Goal: Task Accomplishment & Management: Complete application form

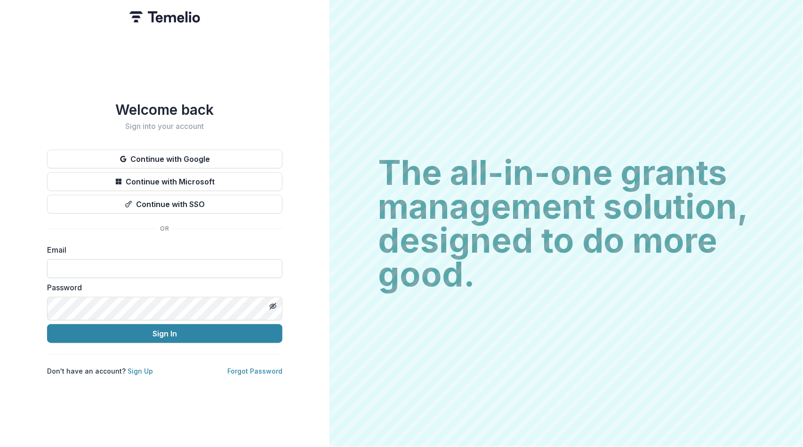
click at [82, 275] on input at bounding box center [164, 268] width 235 height 19
type input "**********"
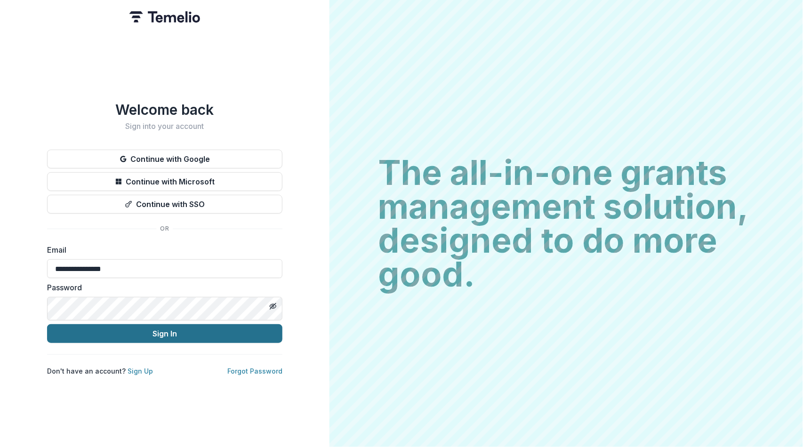
click at [132, 343] on button "Sign In" at bounding box center [164, 333] width 235 height 19
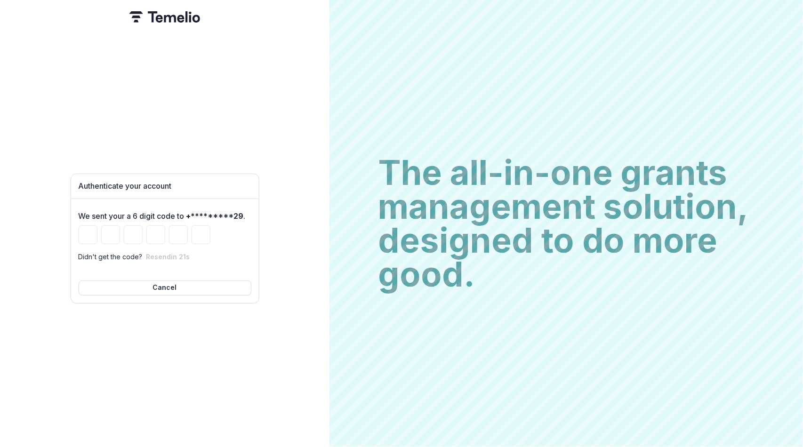
type input "*"
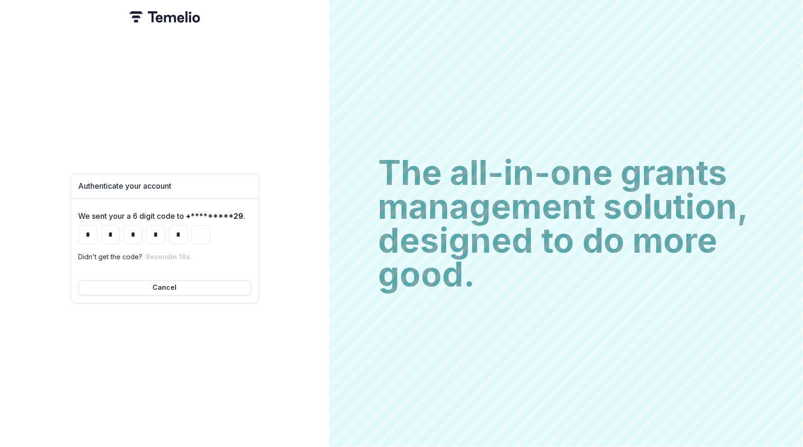
type input "*"
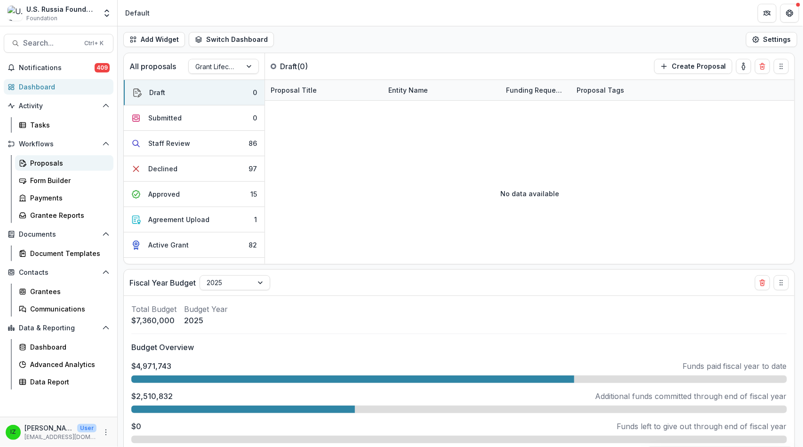
click at [59, 168] on div "Proposals" at bounding box center [68, 163] width 76 height 10
select select "******"
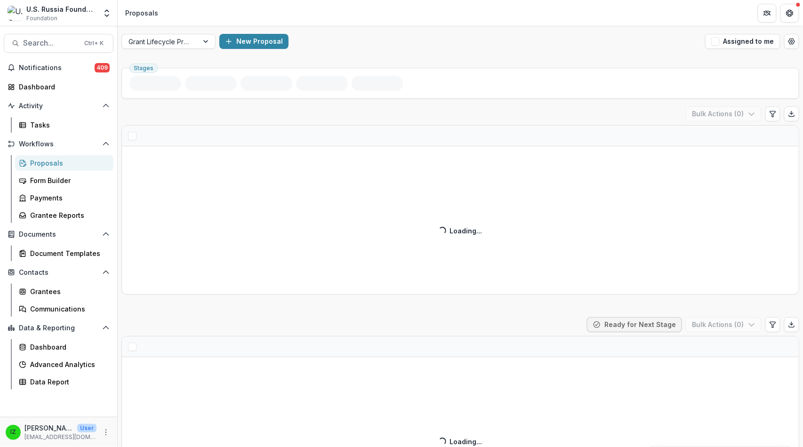
click at [712, 46] on span "button" at bounding box center [716, 41] width 8 height 8
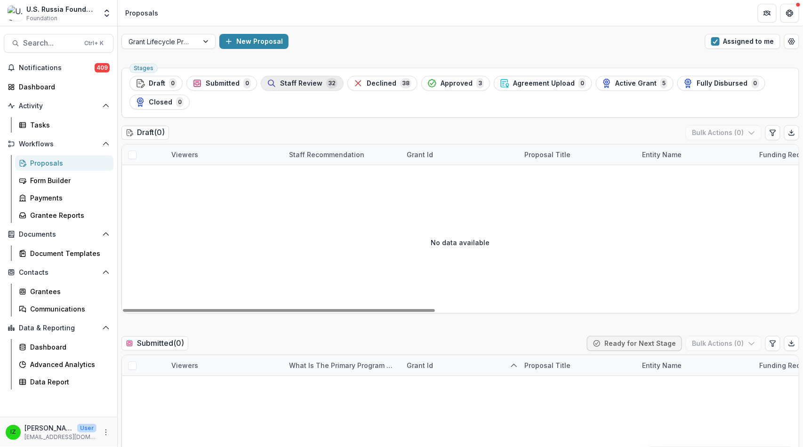
click at [323, 88] on span "Staff Review" at bounding box center [301, 84] width 42 height 8
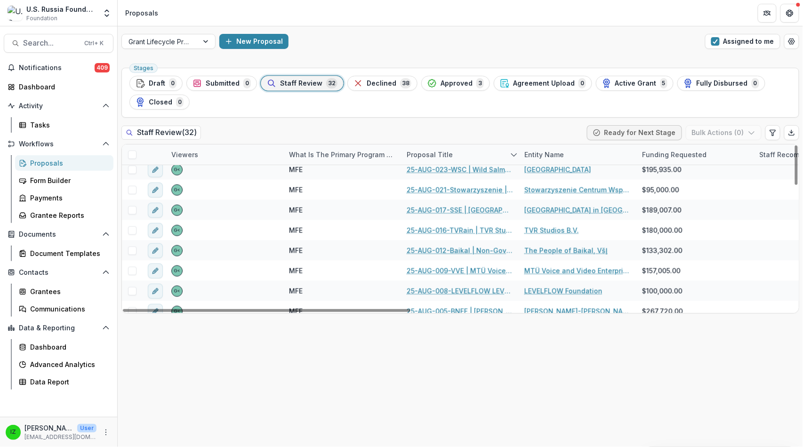
scroll to position [348, 0]
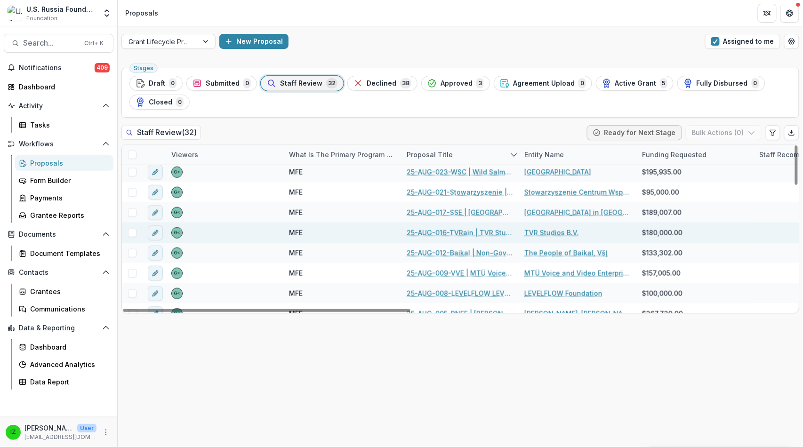
click at [459, 238] on link "25-AUG-016-TVRain | TVR Studios B.V. - 2025 - Grant Proposal Application ([DATE…" at bounding box center [460, 233] width 106 height 10
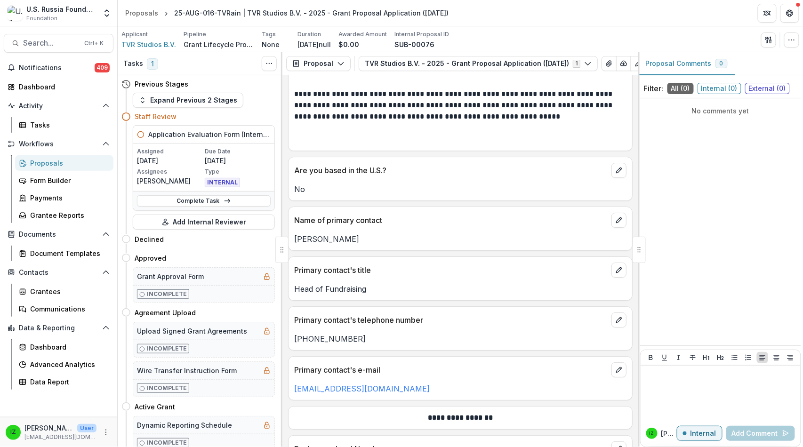
scroll to position [1099, 0]
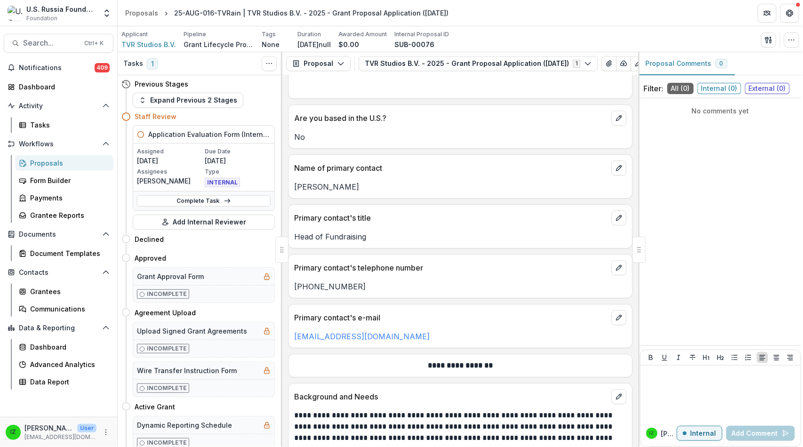
drag, startPoint x: 297, startPoint y: 168, endPoint x: 464, endPoint y: 358, distance: 253.6
copy div "**********"
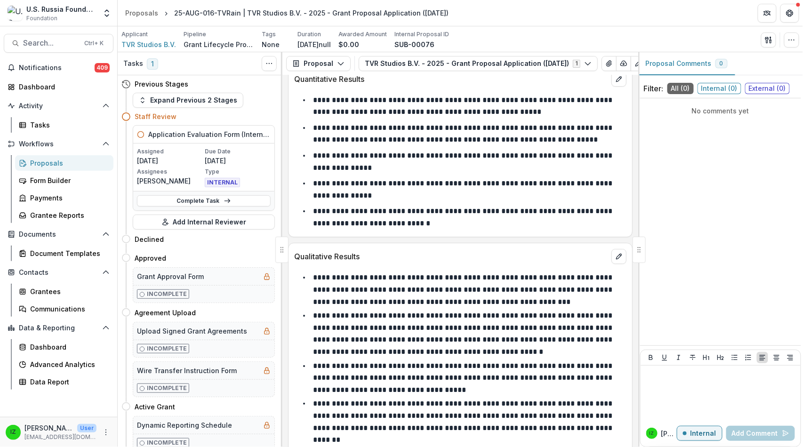
scroll to position [4677, 0]
drag, startPoint x: 299, startPoint y: 225, endPoint x: 513, endPoint y: 186, distance: 217.2
click at [513, 186] on div "**********" at bounding box center [461, 261] width 356 height 372
copy div "**********"
click at [205, 207] on link "Complete Task" at bounding box center [204, 200] width 134 height 11
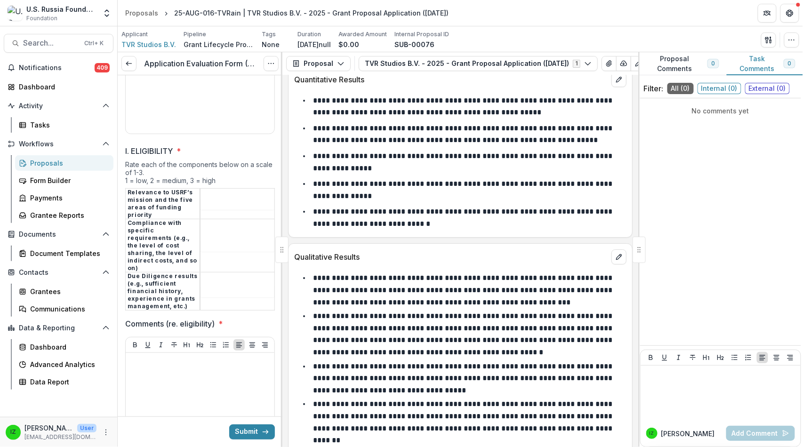
scroll to position [1151, 0]
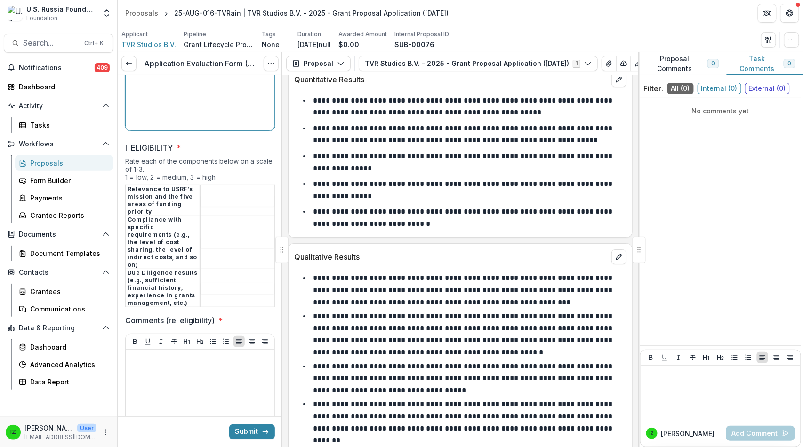
click at [160, 127] on div at bounding box center [199, 55] width 141 height 141
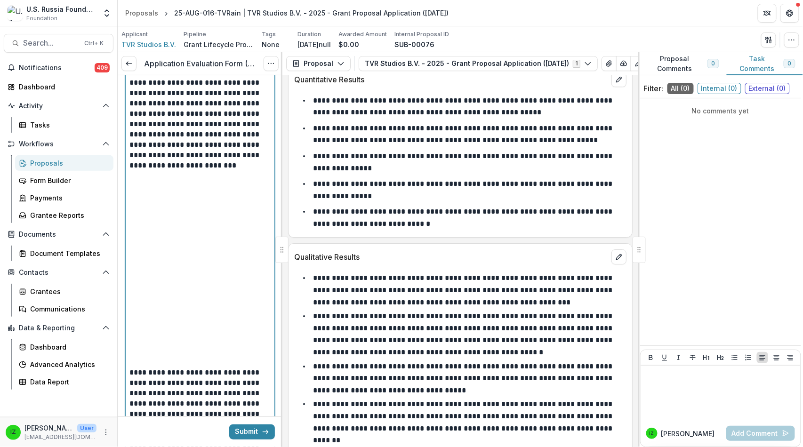
scroll to position [868, 0]
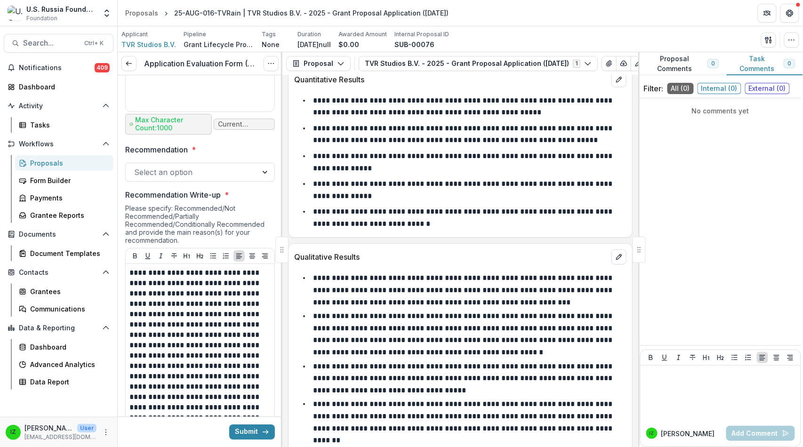
click at [258, 181] on div at bounding box center [266, 172] width 17 height 18
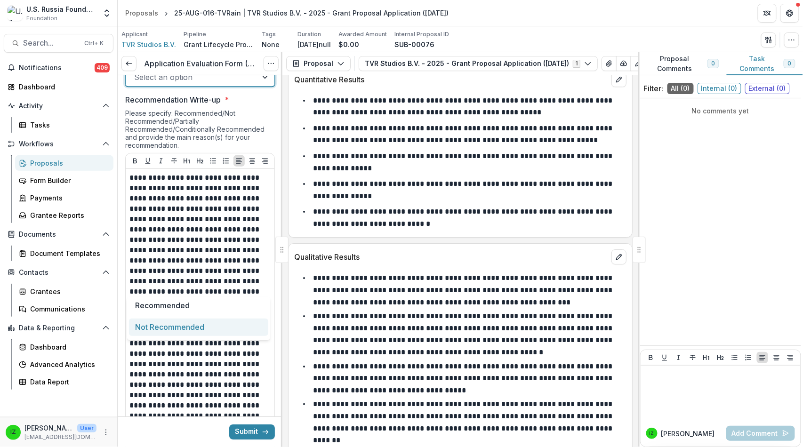
scroll to position [973, 0]
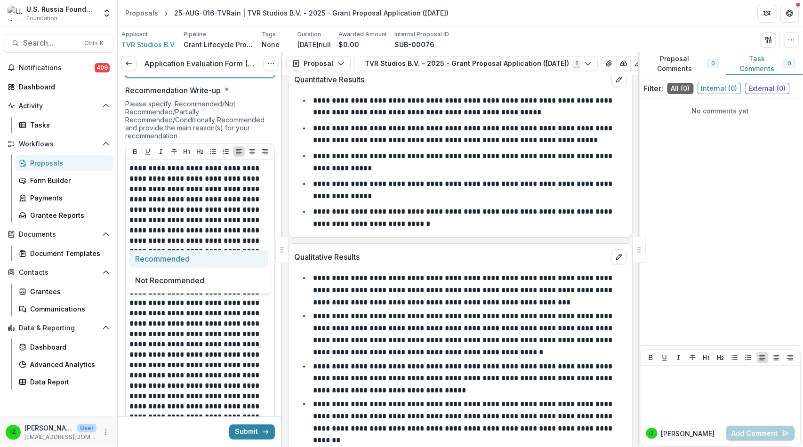
click at [192, 259] on div "Recommended" at bounding box center [198, 259] width 139 height 17
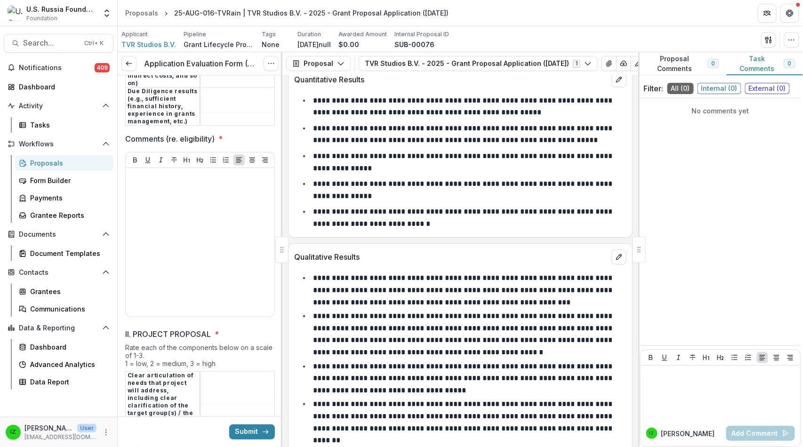
scroll to position [2438, 0]
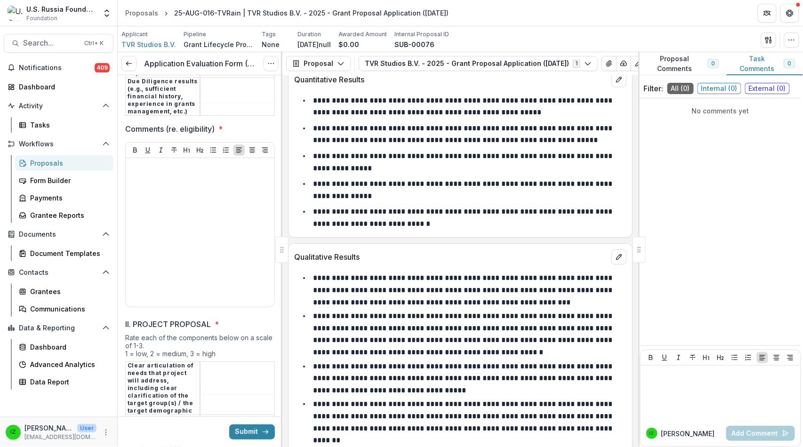
click at [156, 13] on div "Proposals" at bounding box center [141, 13] width 33 height 10
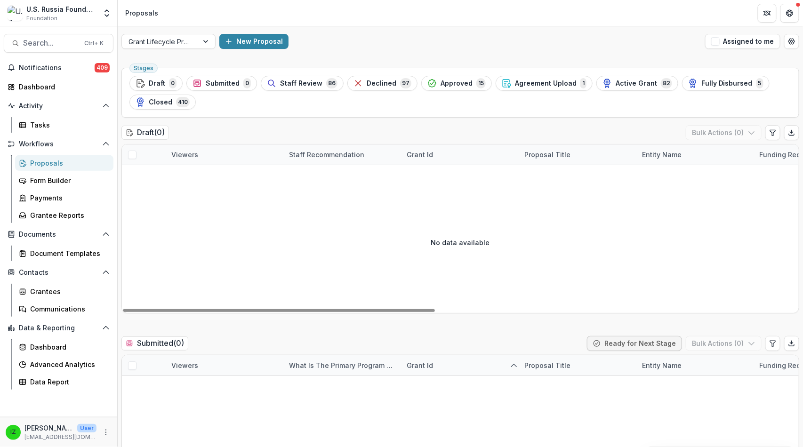
click at [338, 89] on div "Staff Review 86" at bounding box center [302, 83] width 71 height 10
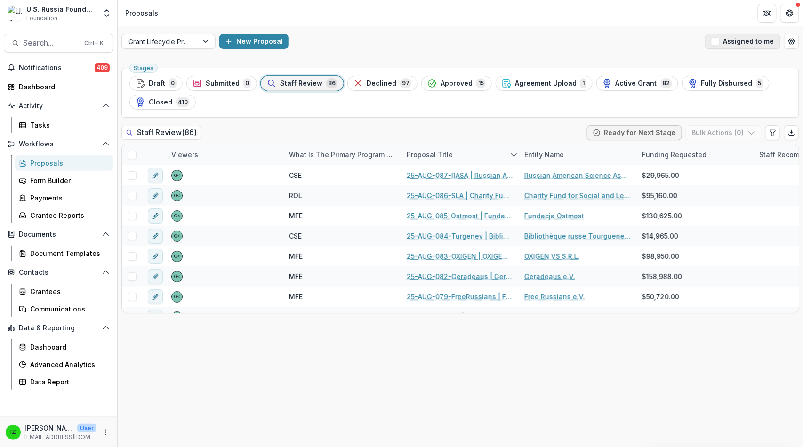
click at [712, 46] on span "button" at bounding box center [716, 41] width 8 height 8
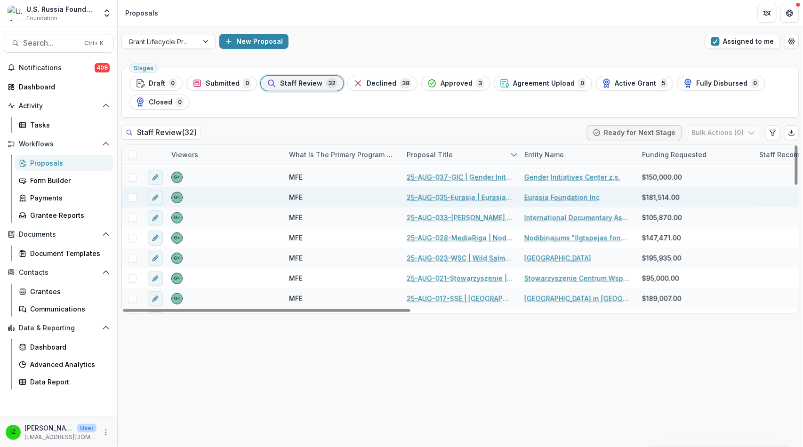
scroll to position [314, 0]
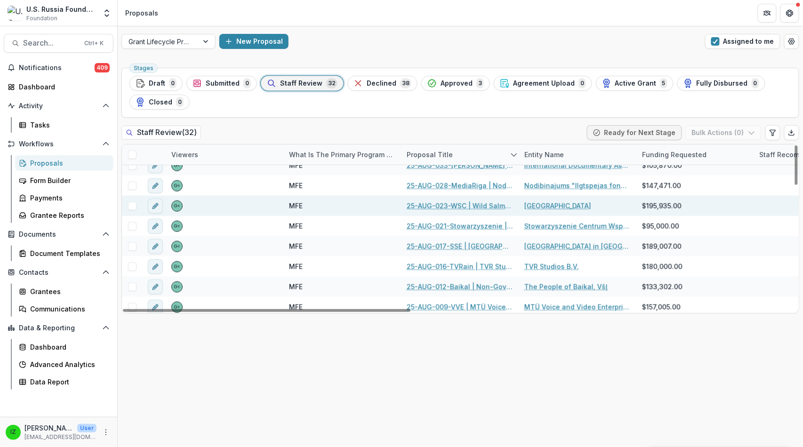
click at [468, 211] on link "25-AUG-023-WSC | Wild Salmon Center - 2025 - Grant Proposal Application ([DATE])" at bounding box center [460, 206] width 106 height 10
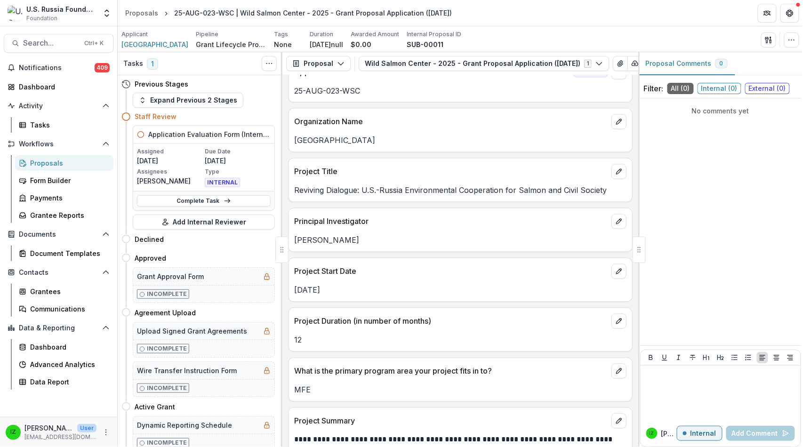
scroll to position [575, 0]
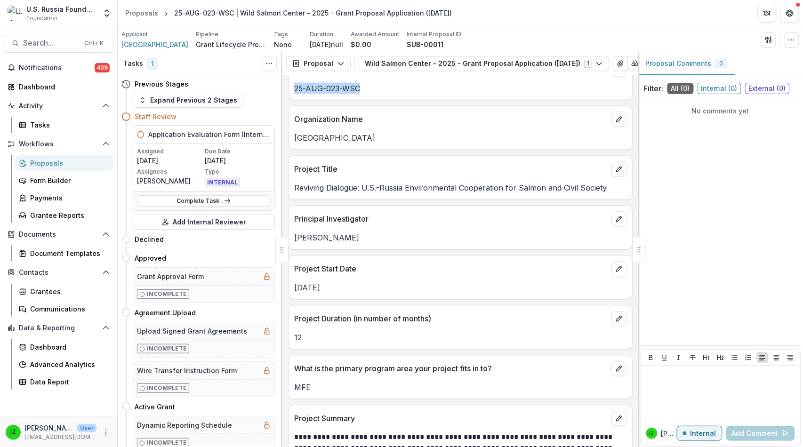
drag, startPoint x: 390, startPoint y: 265, endPoint x: 297, endPoint y: 265, distance: 93.2
click at [297, 94] on div "25-AUG-023-WSC" at bounding box center [461, 88] width 344 height 11
copy p "25-AUG-023-WSC"
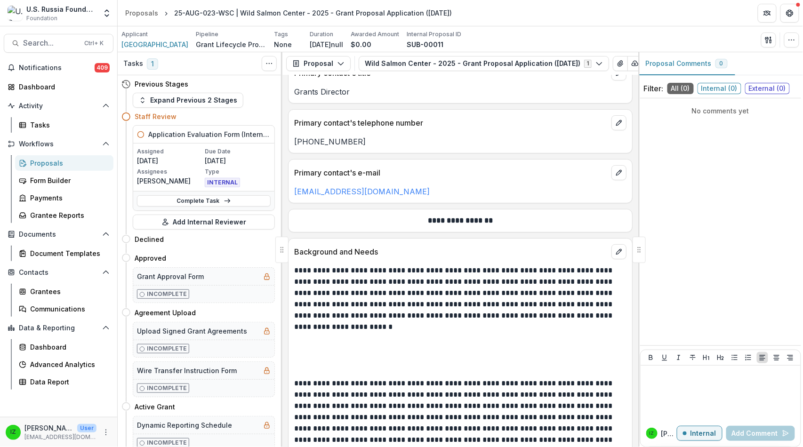
scroll to position [1099, 0]
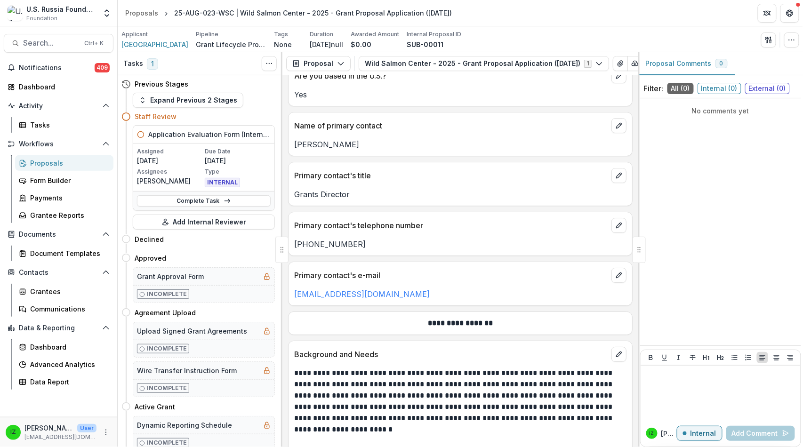
drag, startPoint x: 299, startPoint y: 166, endPoint x: 531, endPoint y: 321, distance: 278.8
copy div "**********"
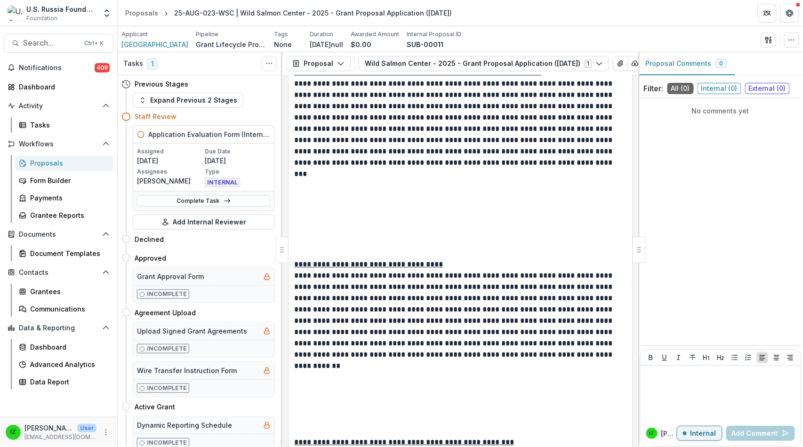
scroll to position [4503, 0]
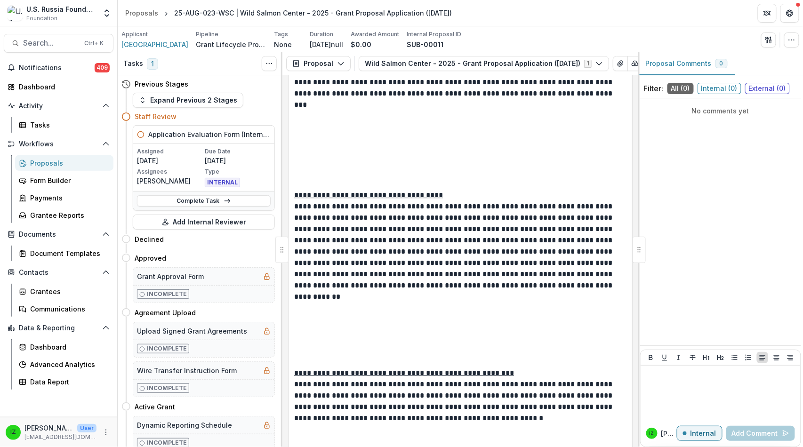
drag, startPoint x: 297, startPoint y: 229, endPoint x: 557, endPoint y: 302, distance: 269.5
click at [557, 302] on div "**********" at bounding box center [461, 261] width 356 height 372
copy div "**********"
click at [206, 207] on link "Complete Task" at bounding box center [204, 200] width 134 height 11
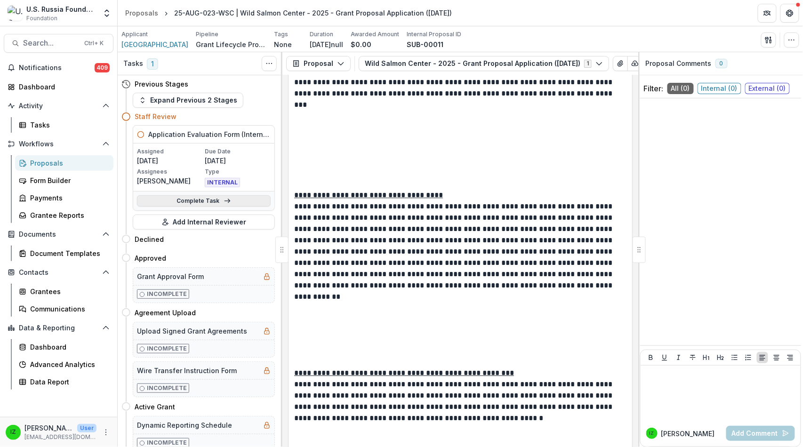
click at [207, 207] on link "Complete Task" at bounding box center [204, 200] width 134 height 11
click at [230, 201] on line at bounding box center [227, 201] width 5 height 0
click at [225, 207] on link "Complete Task" at bounding box center [204, 200] width 134 height 11
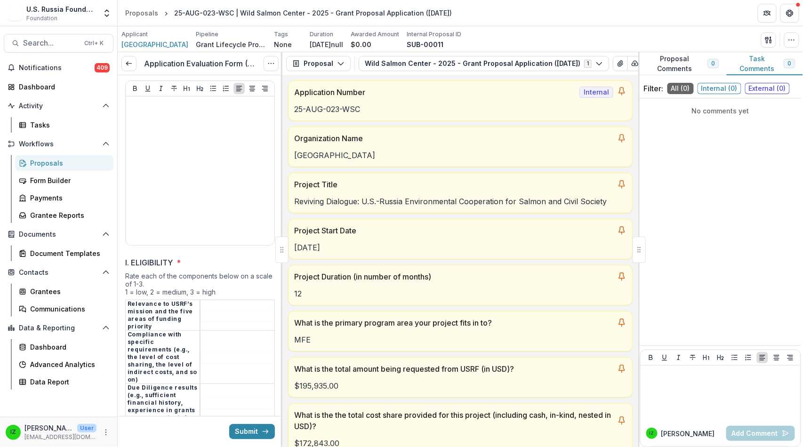
scroll to position [994, 0]
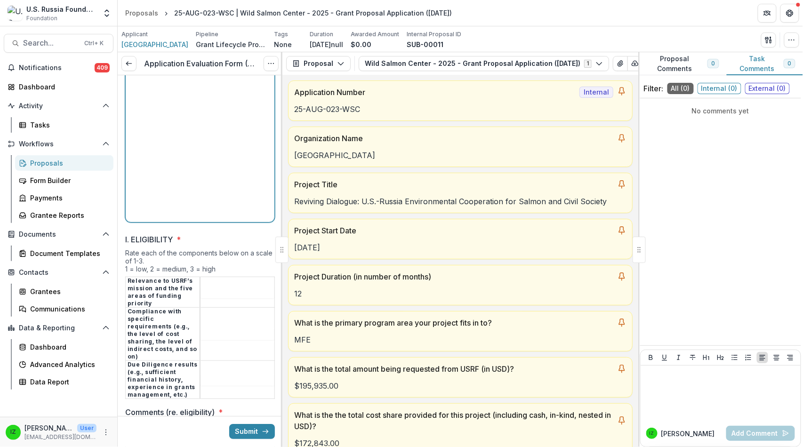
click at [151, 88] on p at bounding box center [199, 82] width 141 height 10
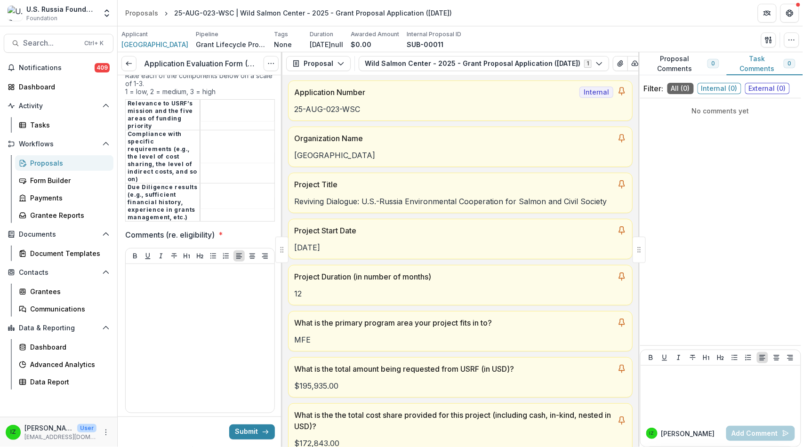
scroll to position [2229, 0]
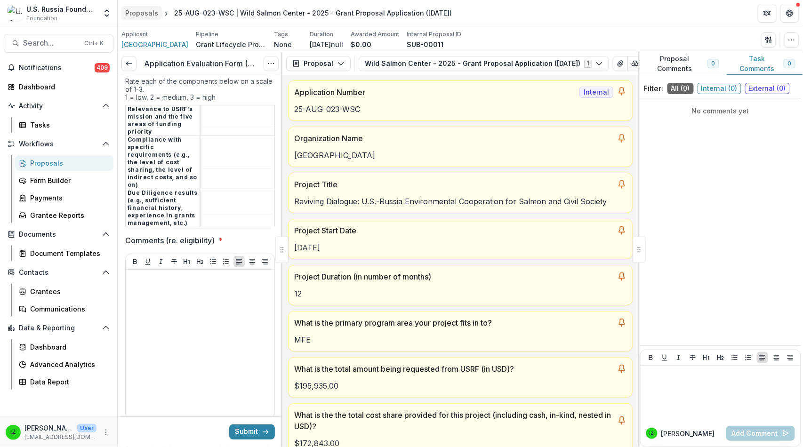
click at [155, 15] on div "Proposals" at bounding box center [141, 13] width 33 height 10
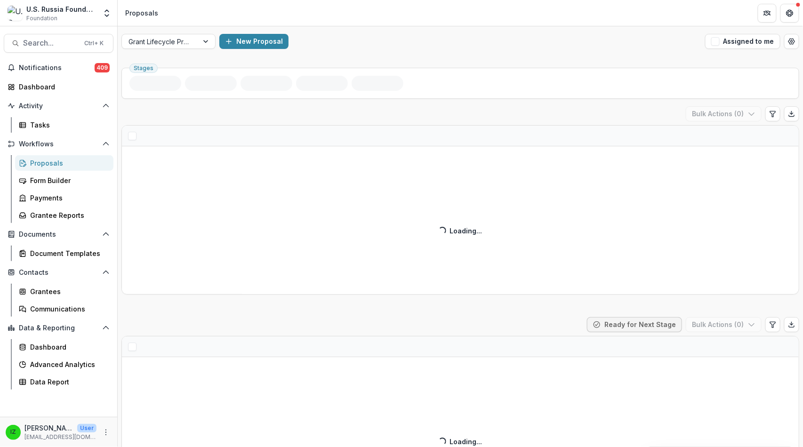
click at [712, 46] on span "button" at bounding box center [716, 41] width 8 height 8
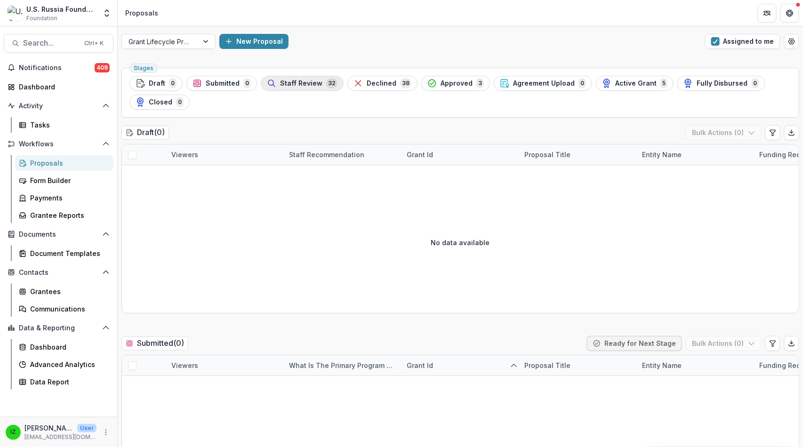
click at [323, 88] on span "Staff Review" at bounding box center [301, 84] width 42 height 8
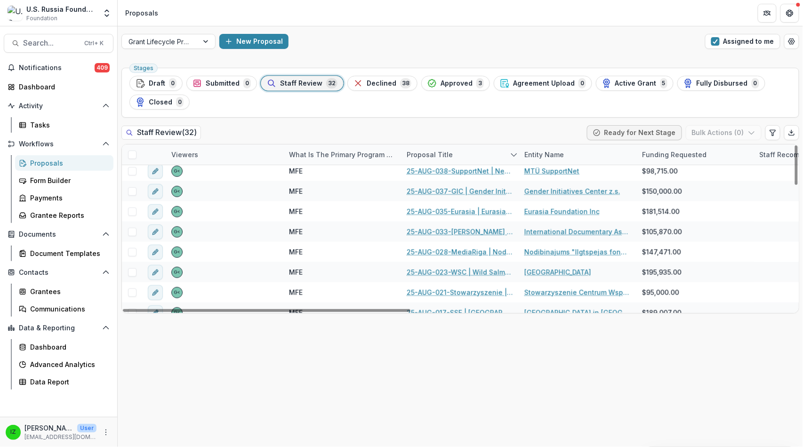
scroll to position [261, 0]
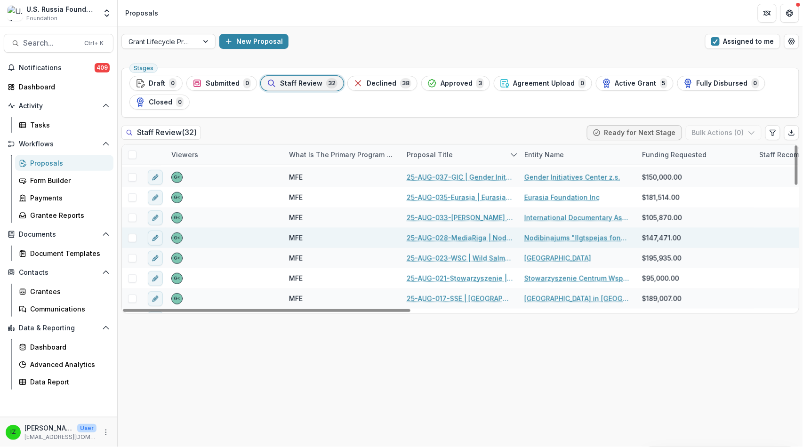
click at [444, 243] on link "25-AUG-028-MediaRiga | Nodibinajums "Ilgtspejas fonds" - 2025 - Grant Proposal …" at bounding box center [460, 238] width 106 height 10
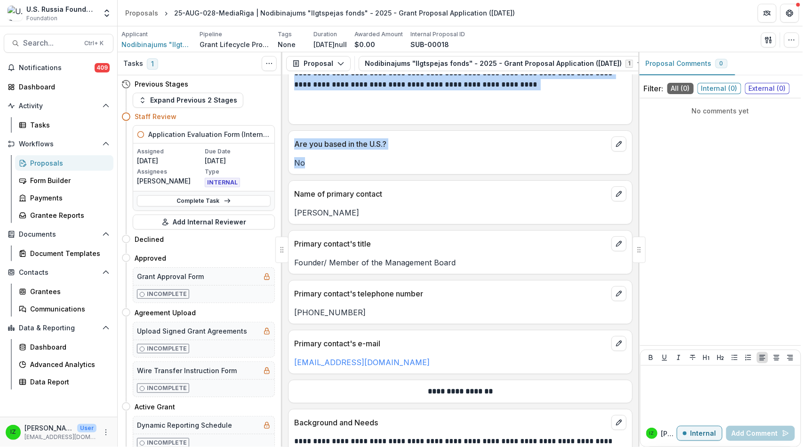
scroll to position [1140, 0]
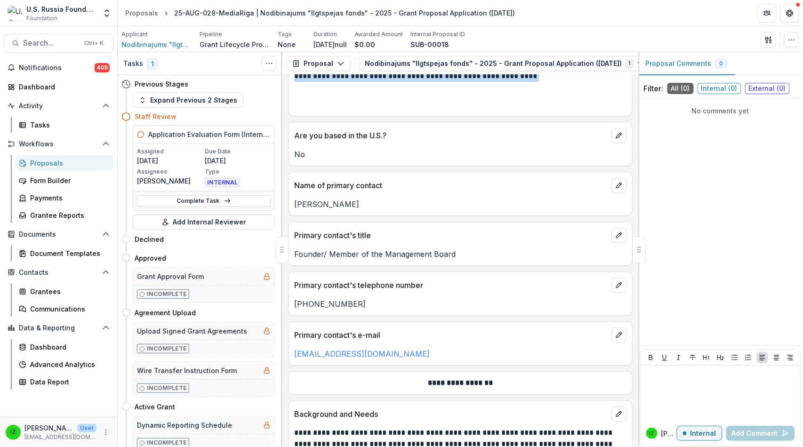
drag, startPoint x: 297, startPoint y: 245, endPoint x: 584, endPoint y: 360, distance: 308.9
click at [584, 116] on div "**********" at bounding box center [460, 1] width 345 height 231
copy div "**********"
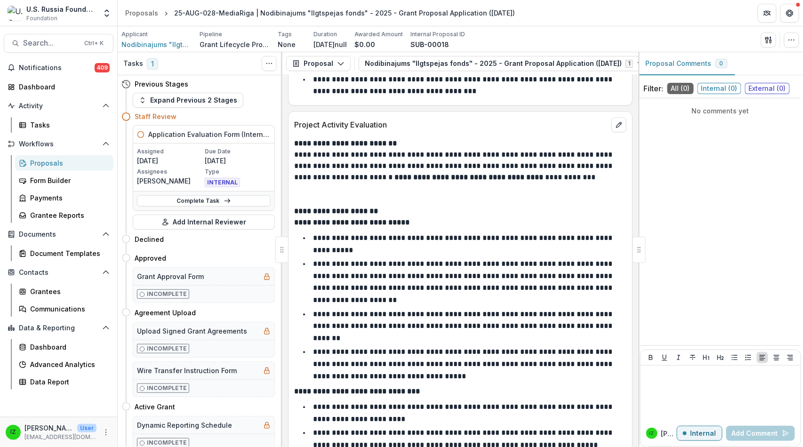
scroll to position [4562, 0]
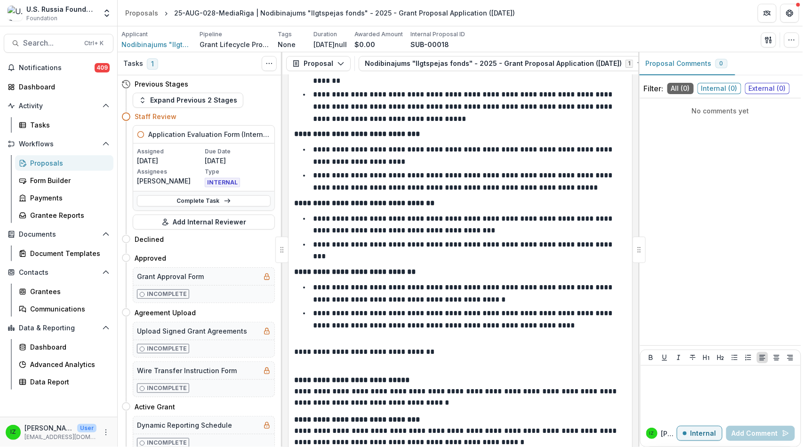
drag, startPoint x: 299, startPoint y: 116, endPoint x: 484, endPoint y: 184, distance: 197.3
click at [484, 184] on div "**********" at bounding box center [461, 261] width 356 height 372
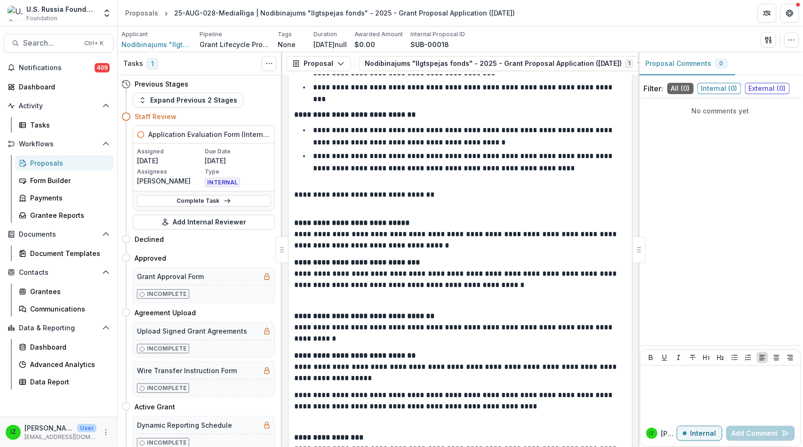
scroll to position [4615, 0]
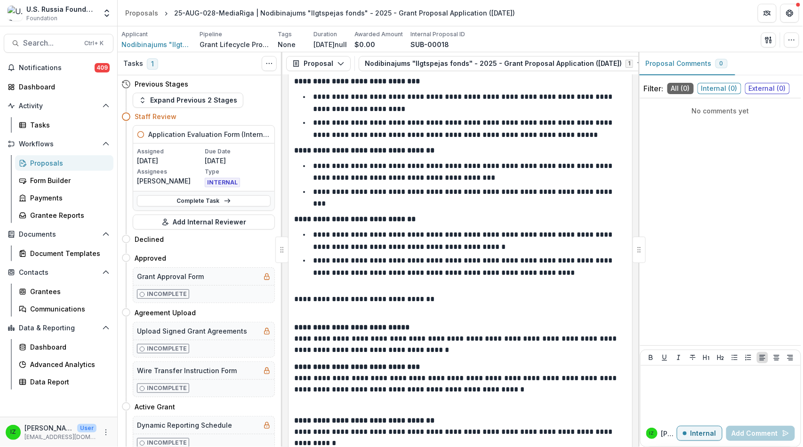
copy div "**********"
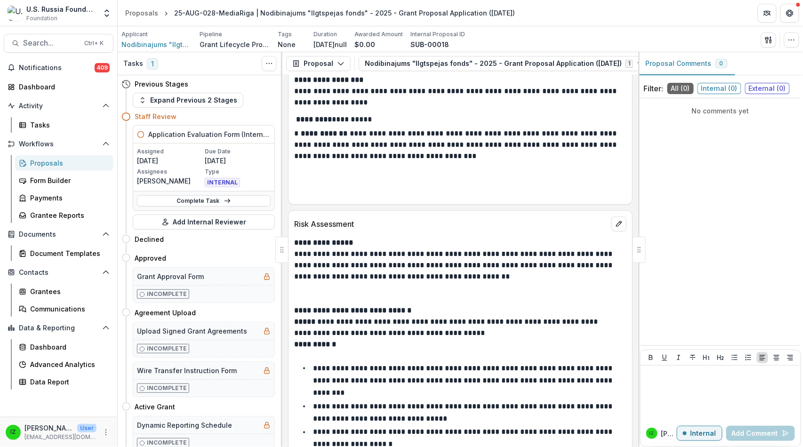
scroll to position [5200, 0]
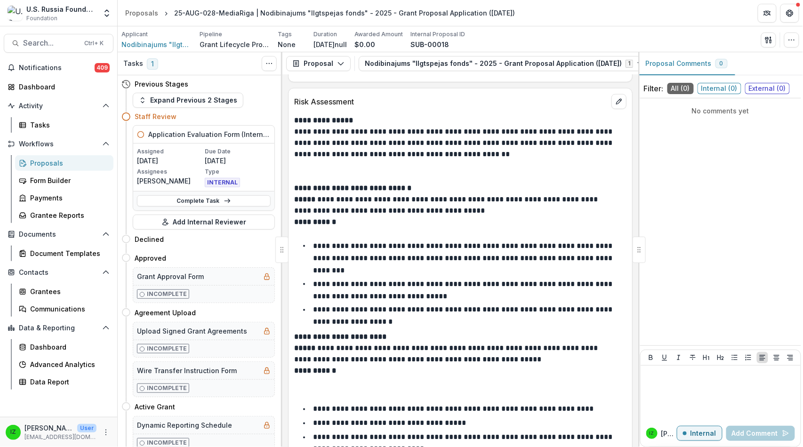
drag, startPoint x: 302, startPoint y: 137, endPoint x: 605, endPoint y: 196, distance: 308.6
copy div "**********"
click at [204, 207] on link "Complete Task" at bounding box center [204, 200] width 134 height 11
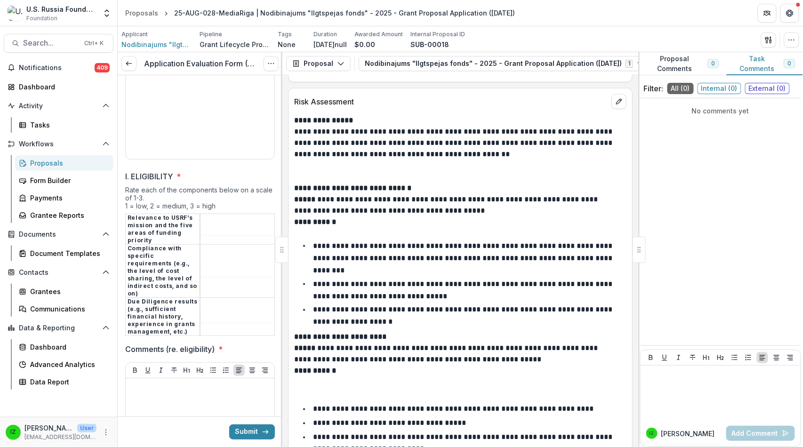
scroll to position [1203, 0]
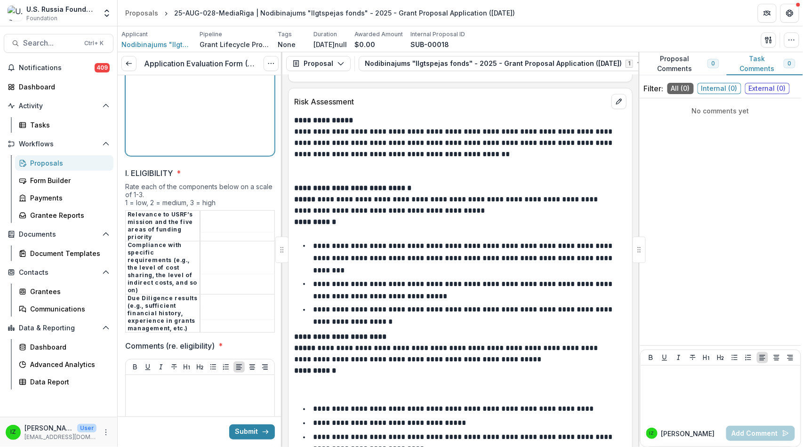
click at [143, 21] on p at bounding box center [199, 16] width 141 height 10
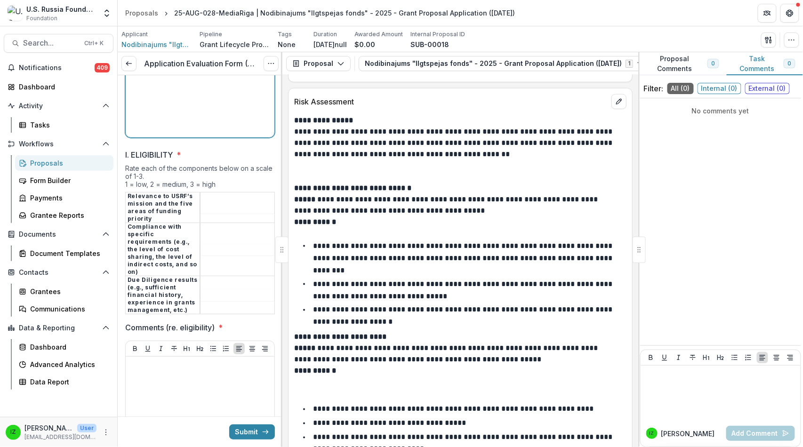
scroll to position [2553, 0]
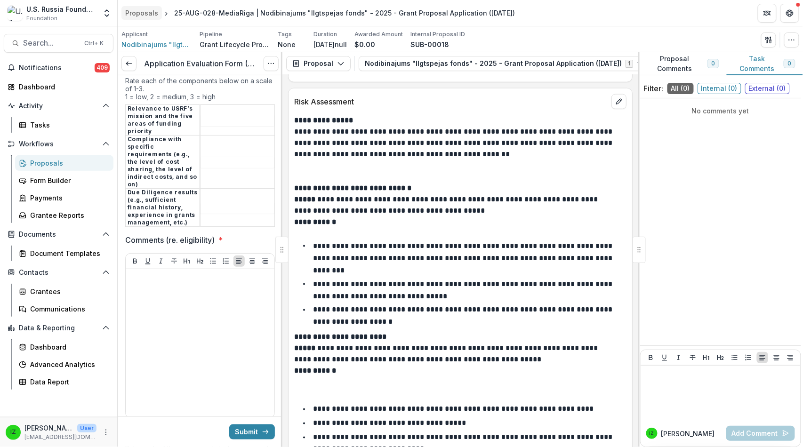
click at [158, 13] on div "Proposals" at bounding box center [141, 13] width 33 height 10
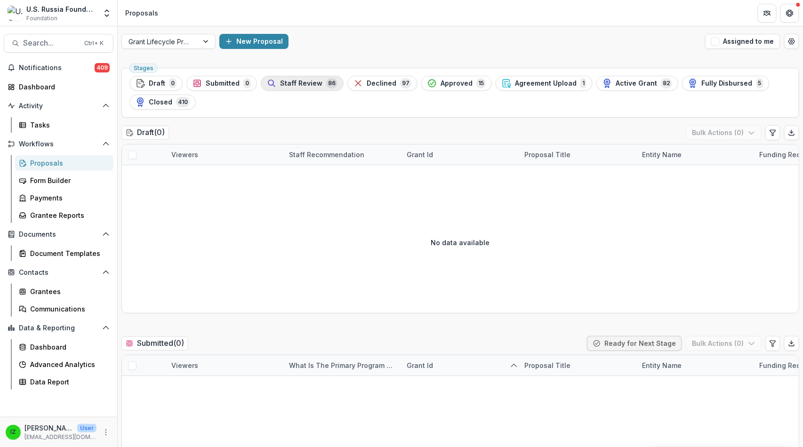
click at [323, 88] on span "Staff Review" at bounding box center [301, 84] width 42 height 8
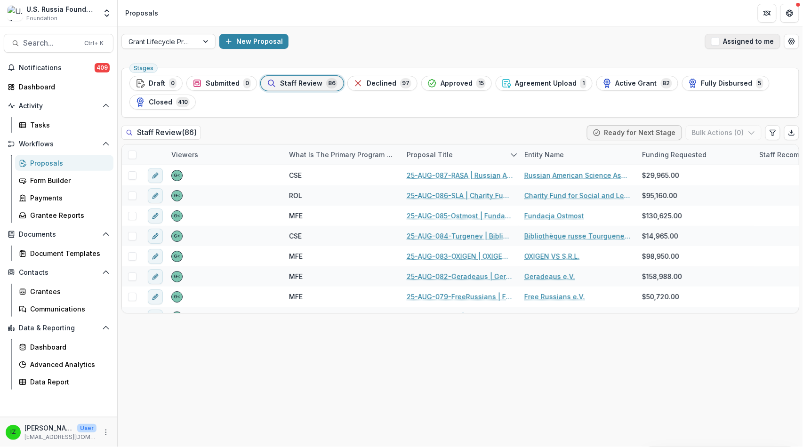
click at [712, 46] on span "button" at bounding box center [716, 41] width 8 height 8
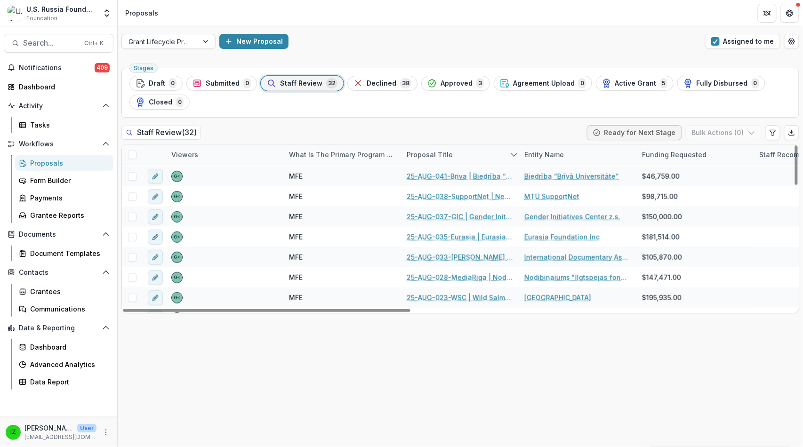
scroll to position [261, 0]
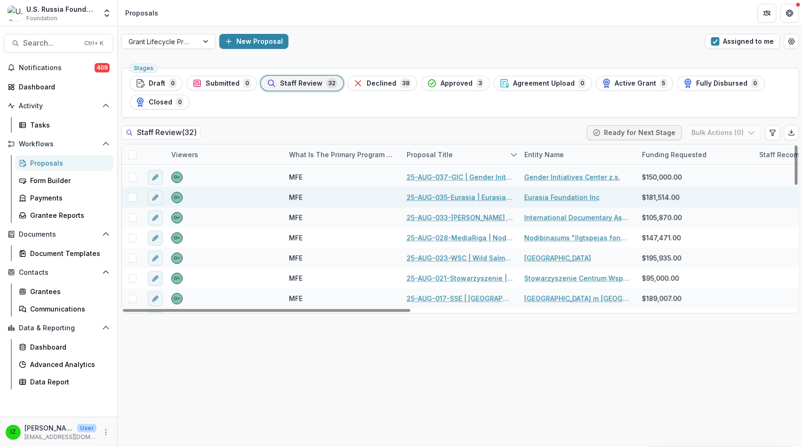
click at [475, 202] on link "25-AUG-035-Eurasia | Eurasia Foundation - 2025 - Grant Proposal Application ([D…" at bounding box center [460, 198] width 106 height 10
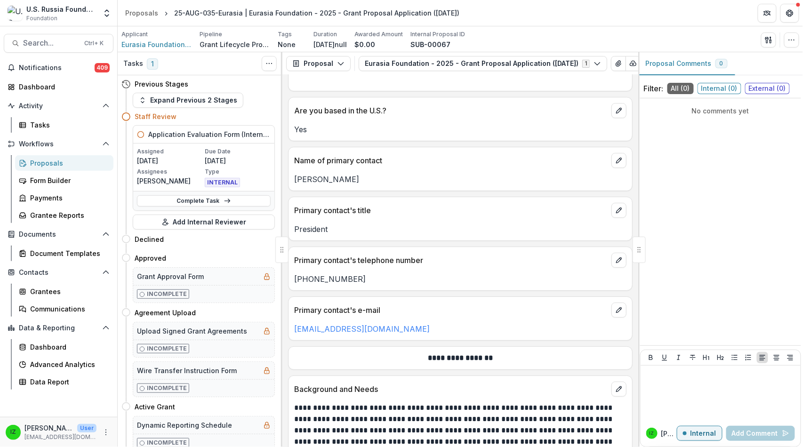
scroll to position [1046, 0]
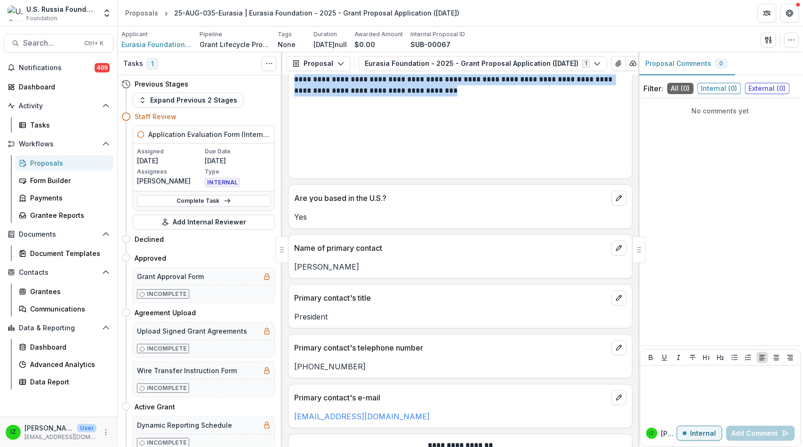
drag, startPoint x: 299, startPoint y: 191, endPoint x: 376, endPoint y: 413, distance: 234.7
click at [376, 179] on div "**********" at bounding box center [460, 56] width 345 height 245
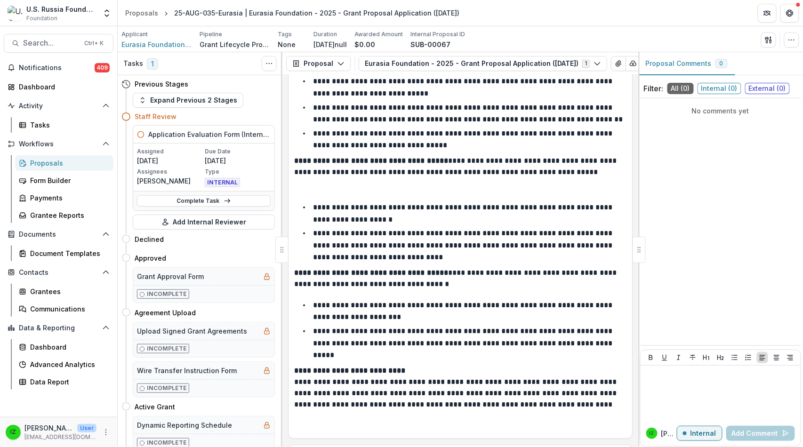
scroll to position [7561, 0]
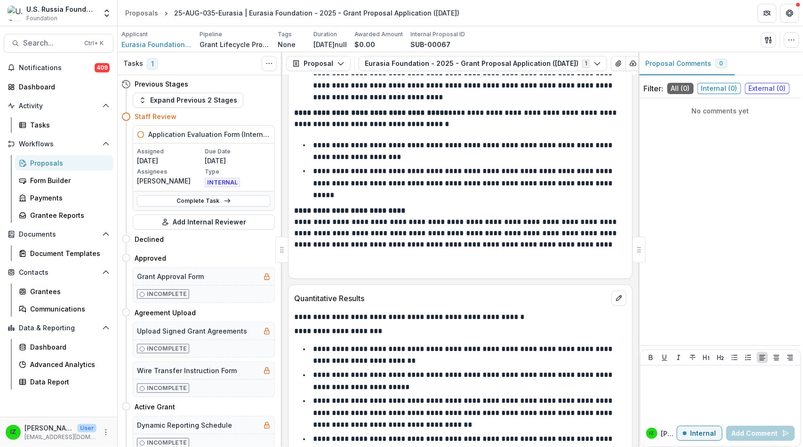
drag, startPoint x: 297, startPoint y: 170, endPoint x: 617, endPoint y: 195, distance: 320.8
click at [617, 195] on div "**********" at bounding box center [461, 261] width 356 height 372
copy div "**********"
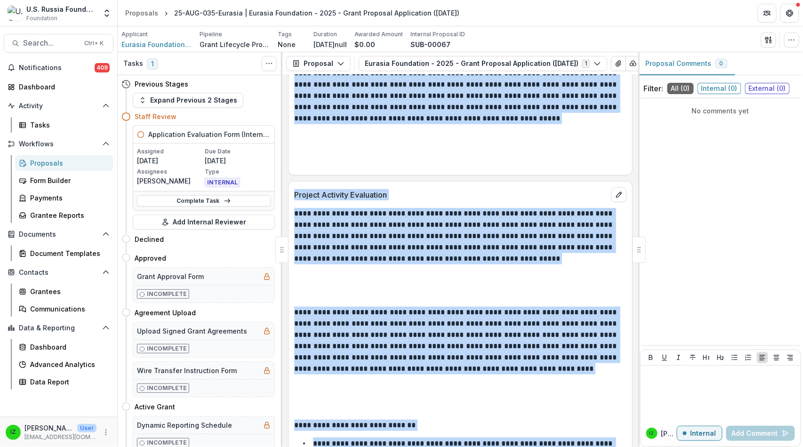
scroll to position [6200, 0]
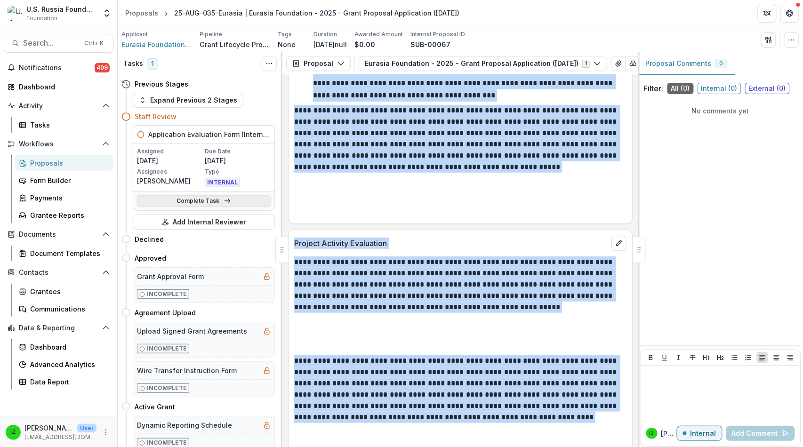
click at [189, 207] on link "Complete Task" at bounding box center [204, 200] width 134 height 11
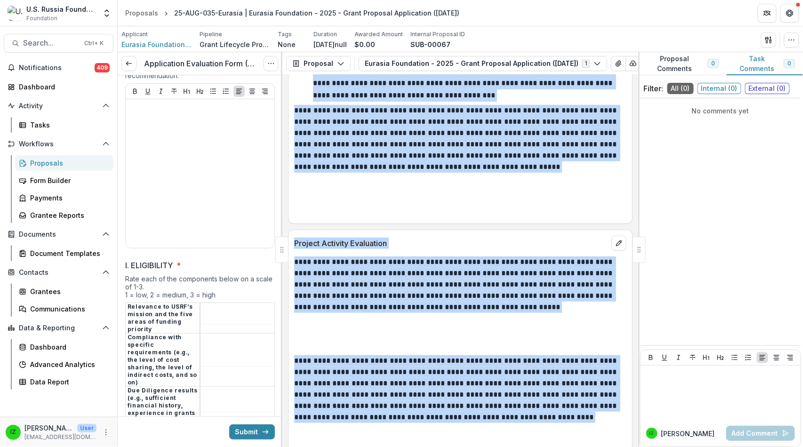
scroll to position [1203, 0]
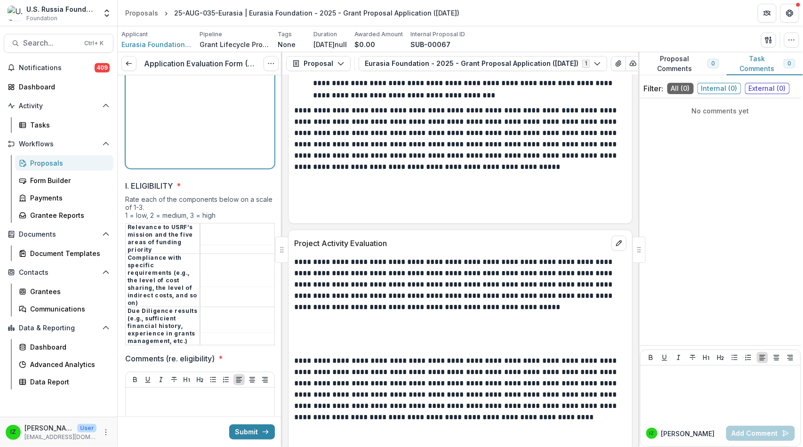
click at [141, 34] on p at bounding box center [199, 29] width 141 height 10
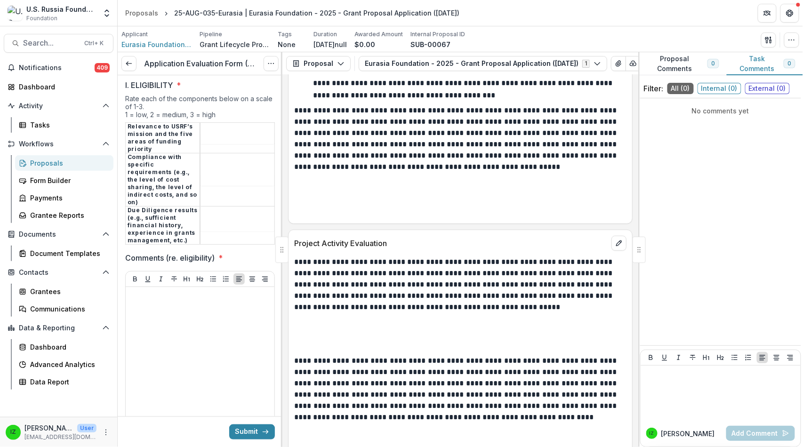
scroll to position [2670, 0]
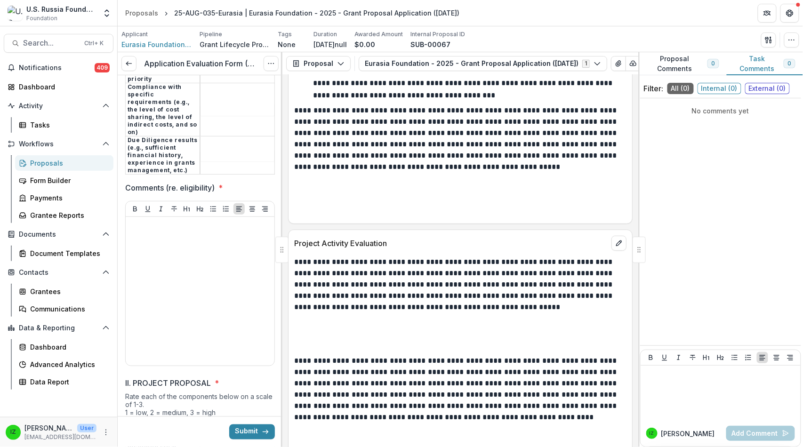
click at [154, 10] on div "Proposals" at bounding box center [141, 13] width 33 height 10
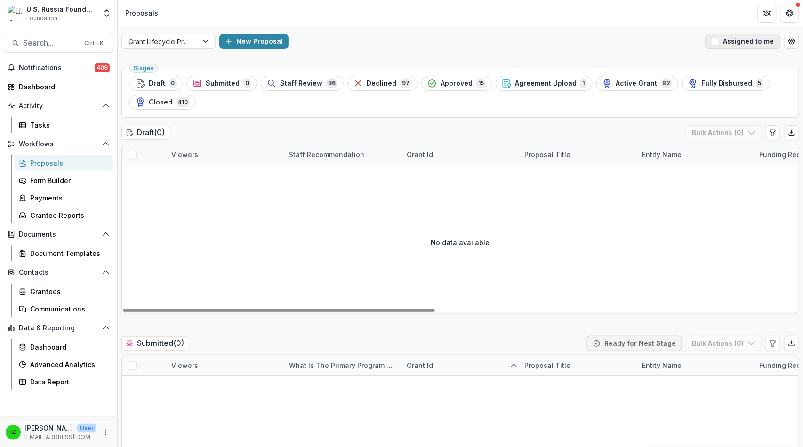
click at [712, 46] on span "button" at bounding box center [716, 41] width 8 height 8
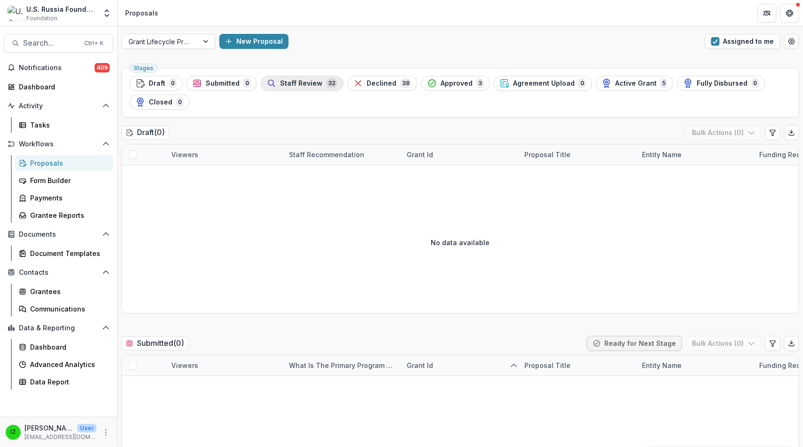
click at [323, 88] on span "Staff Review" at bounding box center [301, 84] width 42 height 8
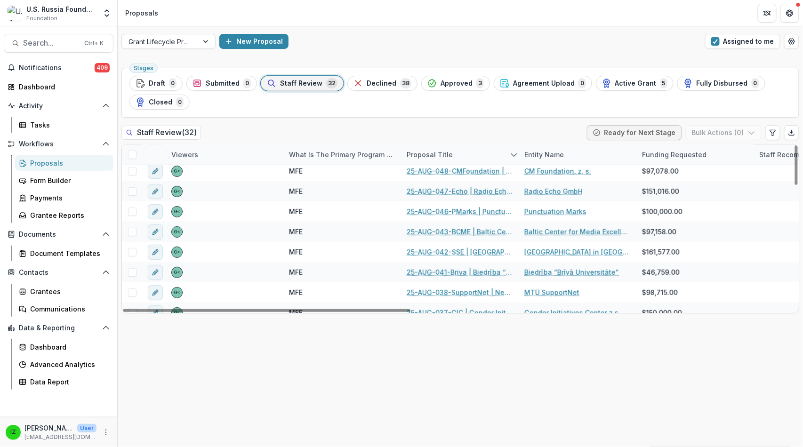
scroll to position [209, 0]
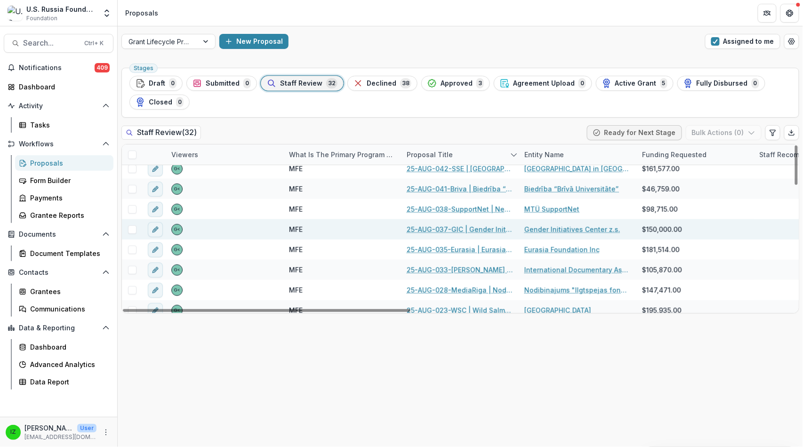
click at [464, 235] on link "25-AUG-037-GIC | Gender Initiatives Center z.s. - 2025 - Grant Proposal Applica…" at bounding box center [460, 230] width 106 height 10
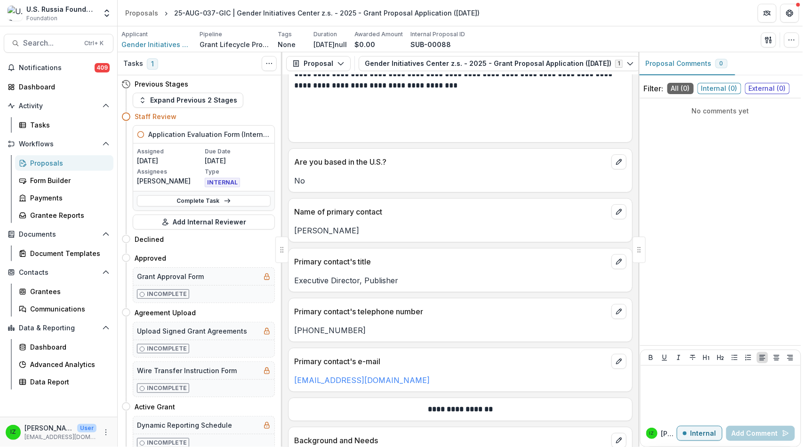
scroll to position [1099, 0]
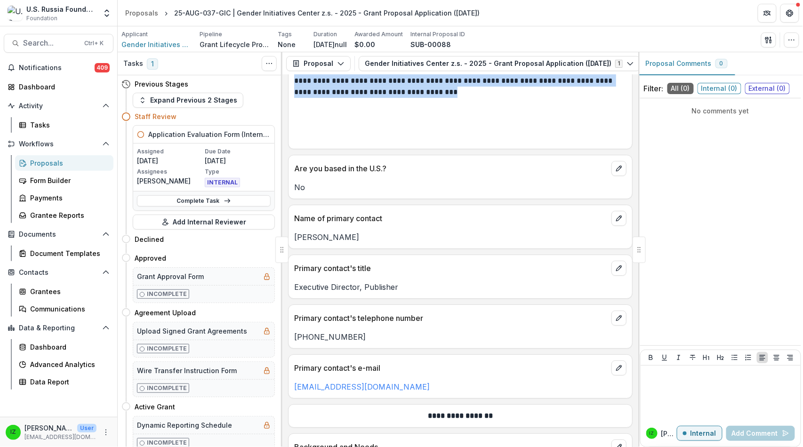
drag, startPoint x: 298, startPoint y: 137, endPoint x: 349, endPoint y: 364, distance: 233.2
click at [349, 149] on div "**********" at bounding box center [460, 15] width 345 height 267
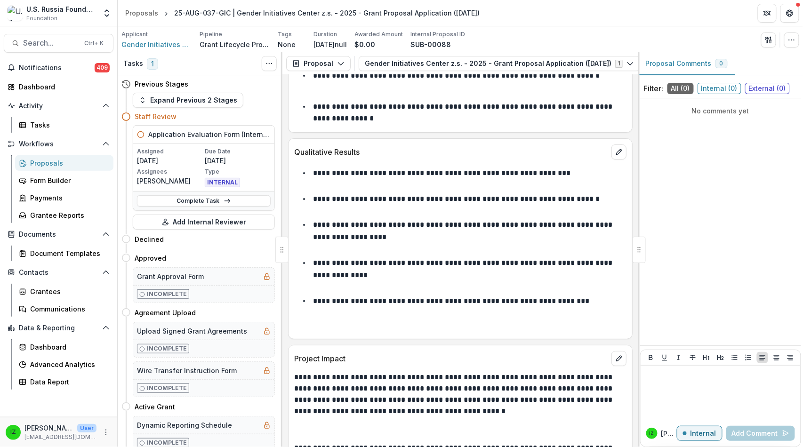
scroll to position [6006, 0]
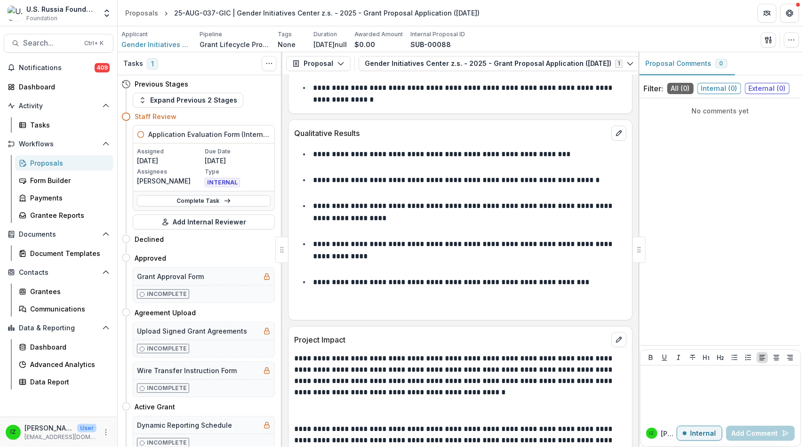
drag, startPoint x: 300, startPoint y: 147, endPoint x: 523, endPoint y: 295, distance: 267.6
click at [523, 295] on div "**********" at bounding box center [461, 261] width 356 height 372
copy div "**********"
click at [195, 207] on link "Complete Task" at bounding box center [204, 200] width 134 height 11
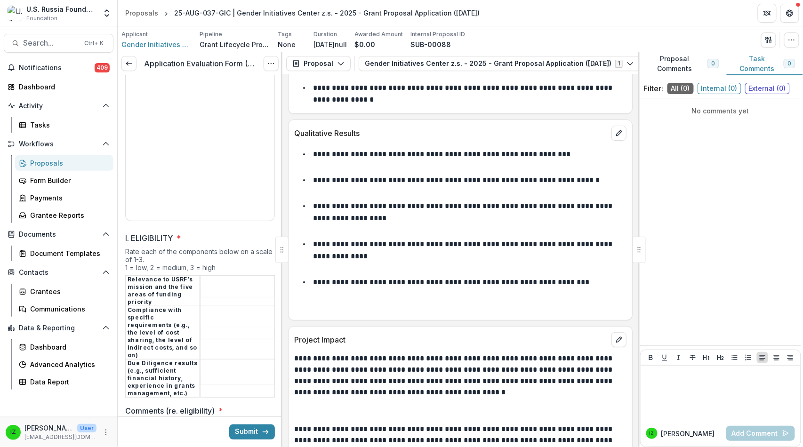
scroll to position [1151, 0]
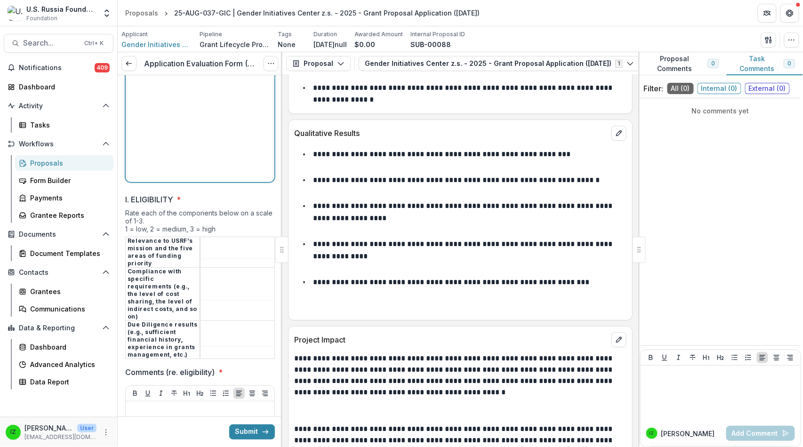
click at [154, 48] on p at bounding box center [199, 42] width 141 height 10
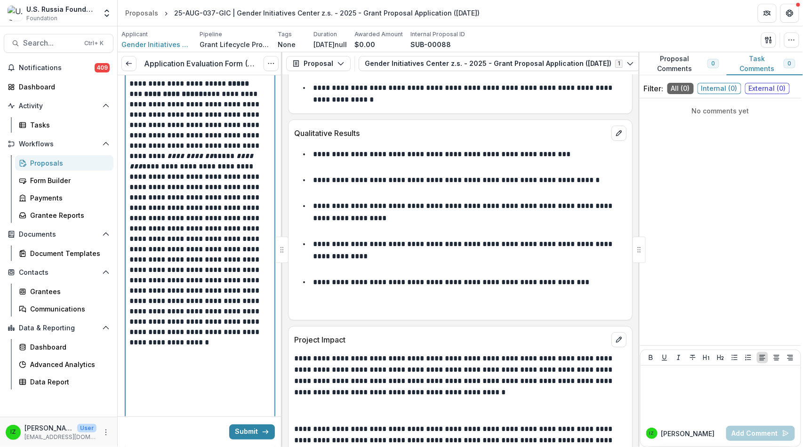
scroll to position [2279, 0]
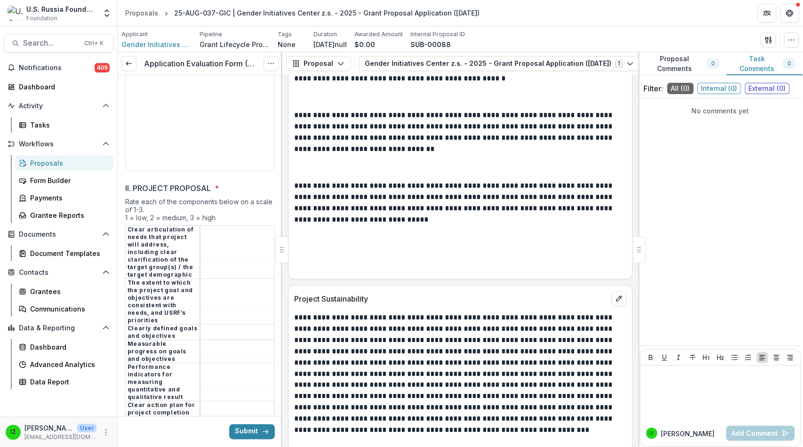
scroll to position [2750, 0]
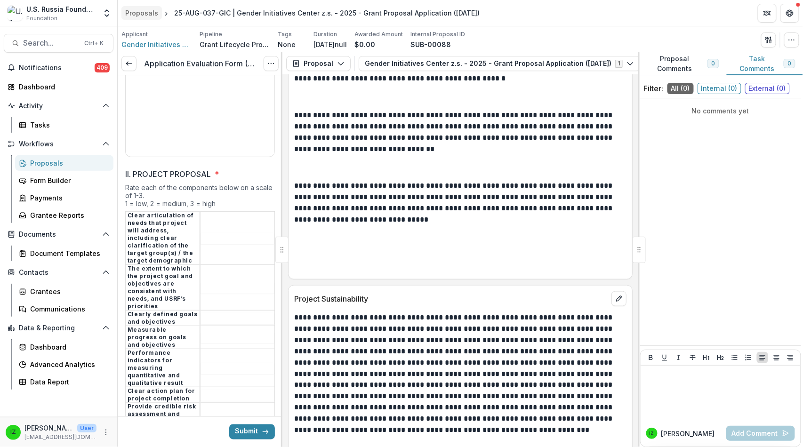
click at [144, 15] on div "Proposals" at bounding box center [141, 13] width 33 height 10
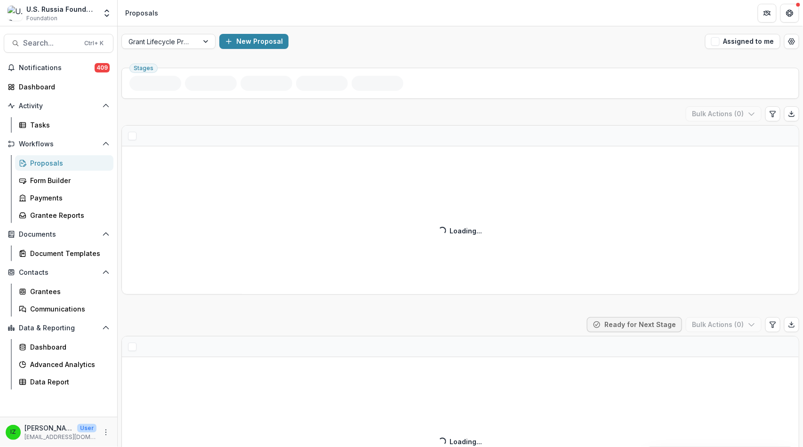
click at [712, 46] on span "button" at bounding box center [716, 41] width 8 height 8
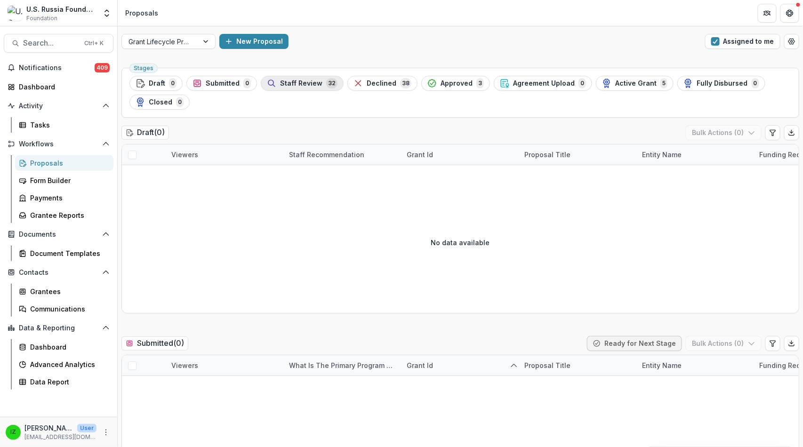
click at [323, 88] on span "Staff Review" at bounding box center [301, 84] width 42 height 8
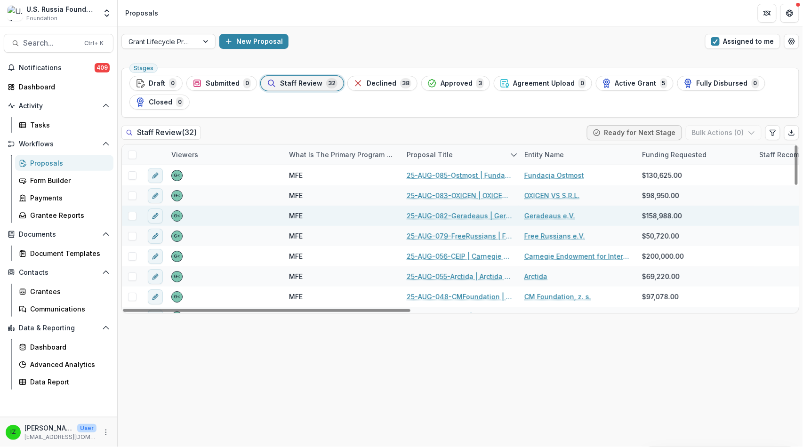
scroll to position [157, 0]
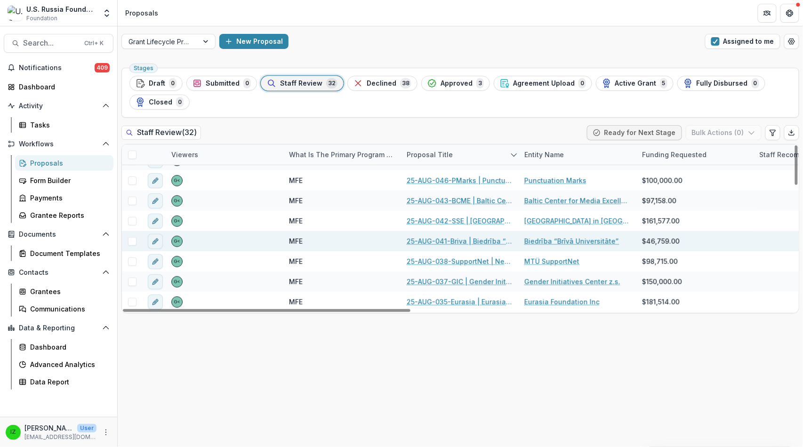
click at [461, 246] on link "25-AUG-041-Briva | Biedrība “Brīvā Universitāte” - 2025 - Grant Proposal Applic…" at bounding box center [460, 241] width 106 height 10
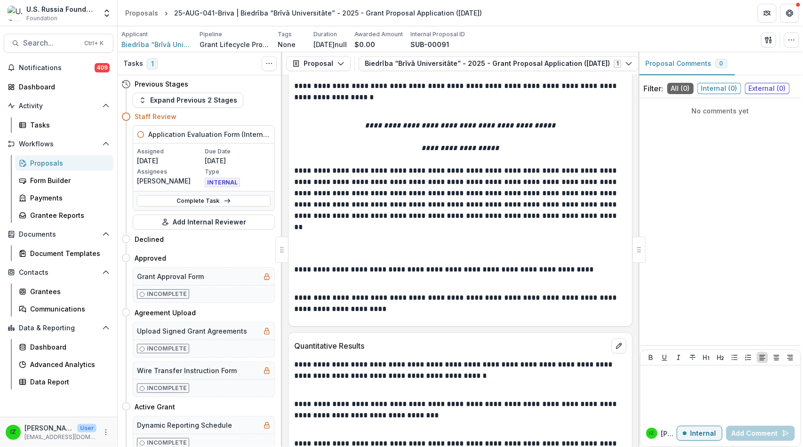
scroll to position [5494, 0]
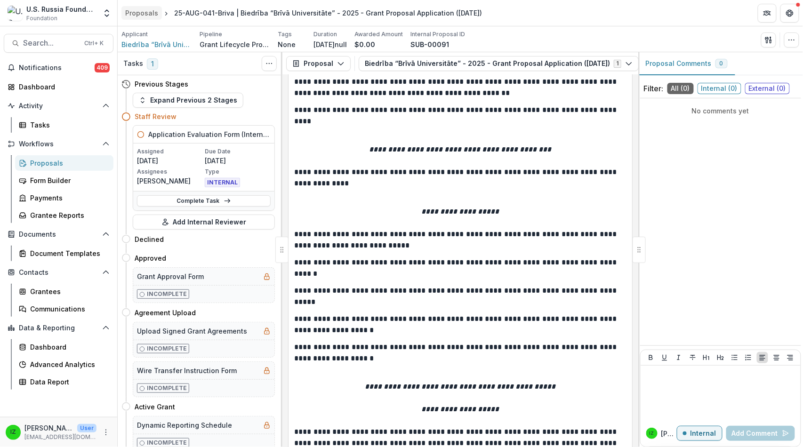
click at [153, 9] on div "Proposals" at bounding box center [141, 13] width 33 height 10
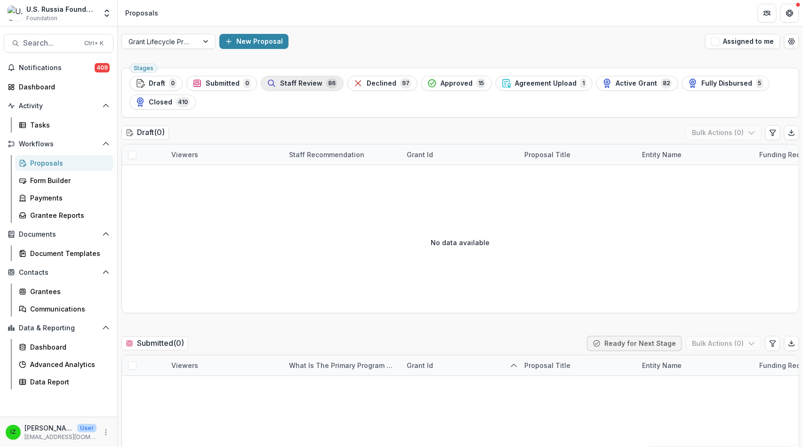
click at [323, 88] on span "Staff Review" at bounding box center [301, 84] width 42 height 8
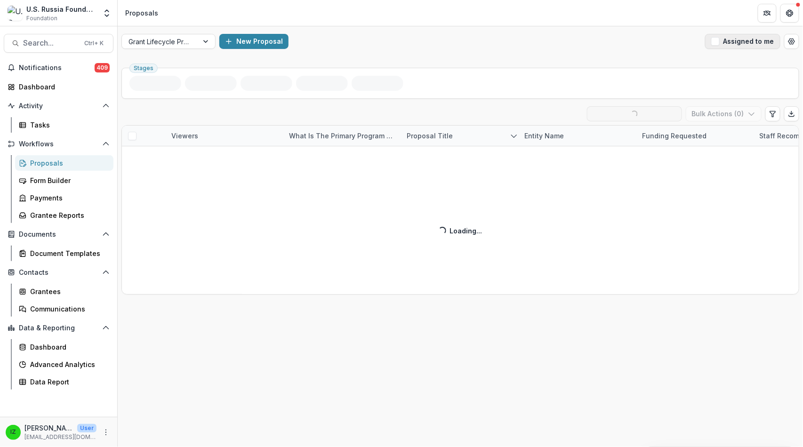
click at [712, 45] on span "button" at bounding box center [716, 41] width 8 height 8
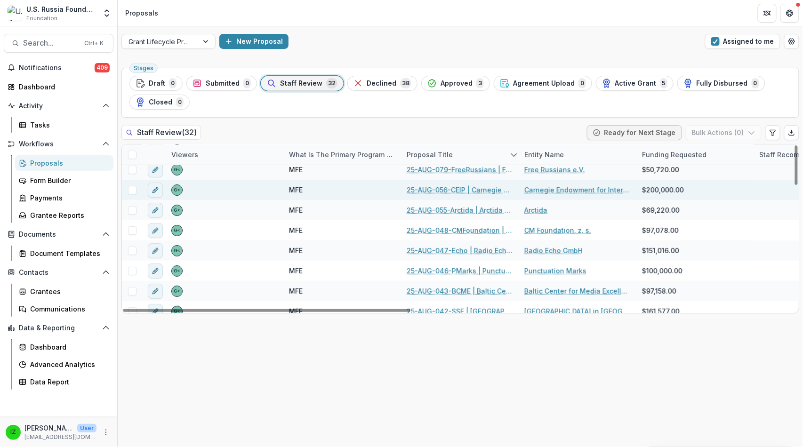
scroll to position [105, 0]
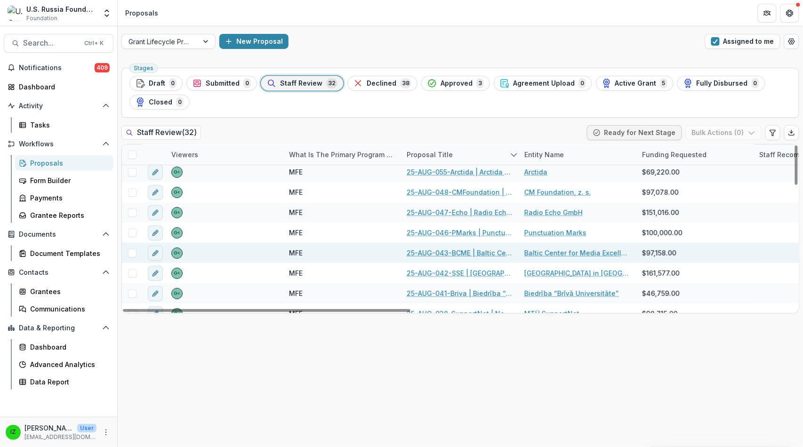
click at [458, 258] on link "25-AUG-043-BCME | Baltic Center for Media Excellence - 2025 - Grant Proposal Ap…" at bounding box center [460, 253] width 106 height 10
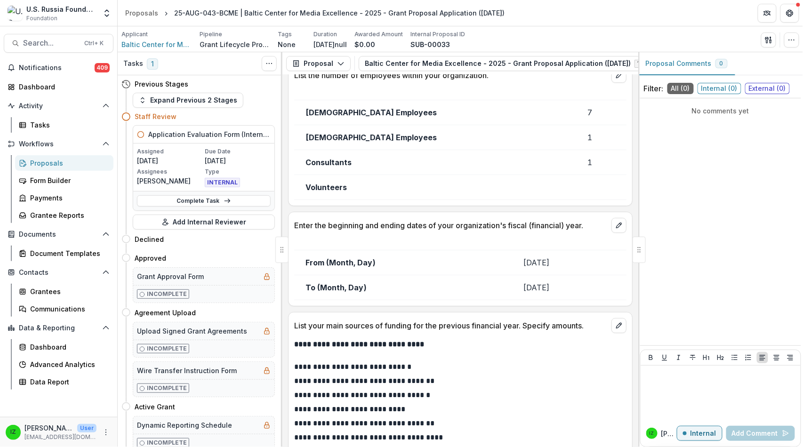
scroll to position [13290, 0]
